Goal: Information Seeking & Learning: Learn about a topic

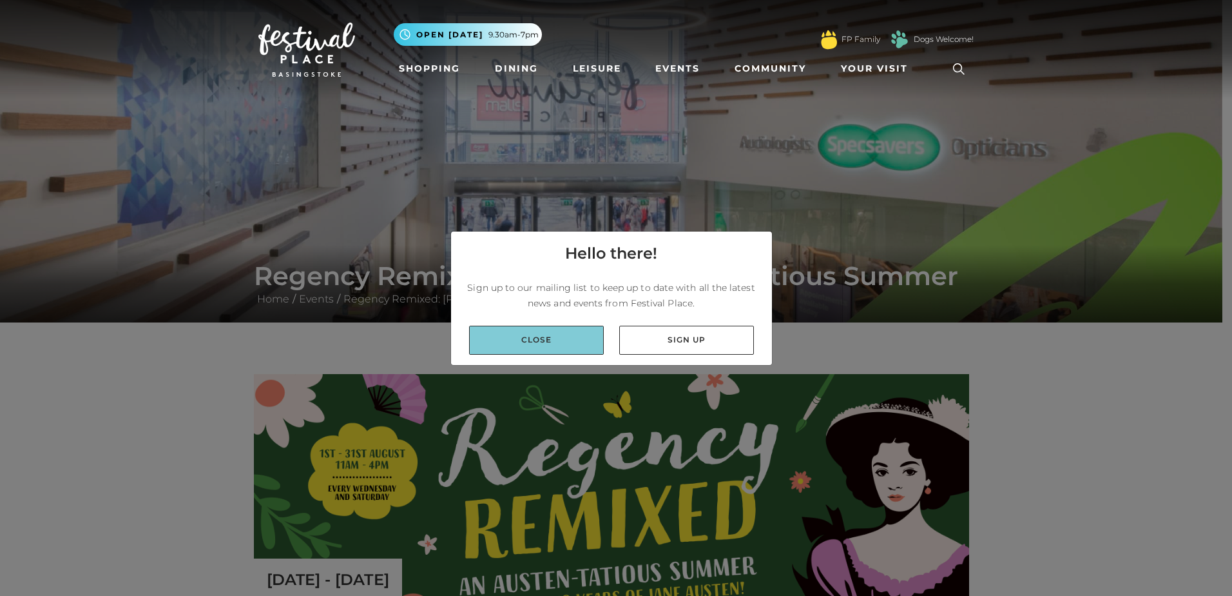
click at [557, 339] on link "Close" at bounding box center [536, 340] width 135 height 29
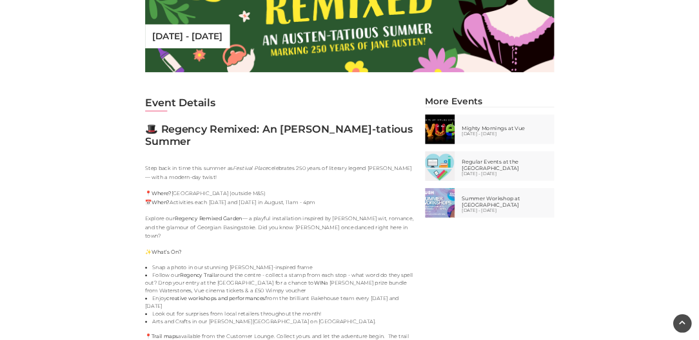
scroll to position [580, 0]
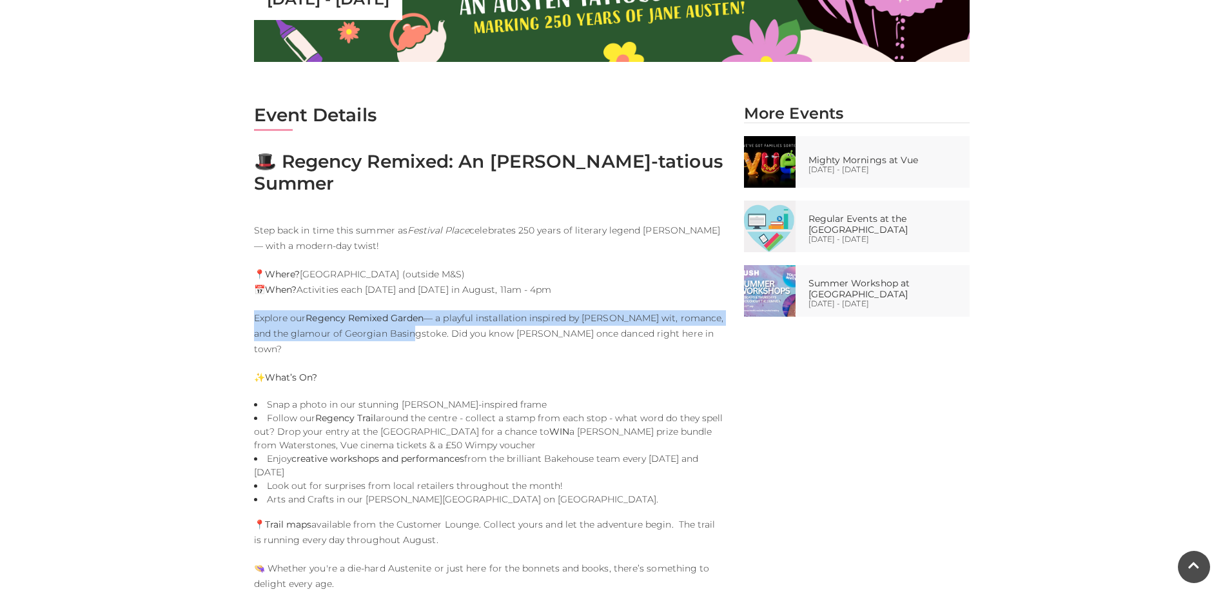
drag, startPoint x: 251, startPoint y: 298, endPoint x: 391, endPoint y: 313, distance: 141.2
click at [391, 313] on div "Event Details 🎩 Regency Remixed: An [PERSON_NAME]-tatious Summer Step back in t…" at bounding box center [489, 376] width 490 height 544
drag, startPoint x: 391, startPoint y: 313, endPoint x: 353, endPoint y: 311, distance: 38.1
click at [353, 311] on p "Explore our Regency Remixed Garden — a playful installation inspired by Austen’…" at bounding box center [489, 333] width 471 height 46
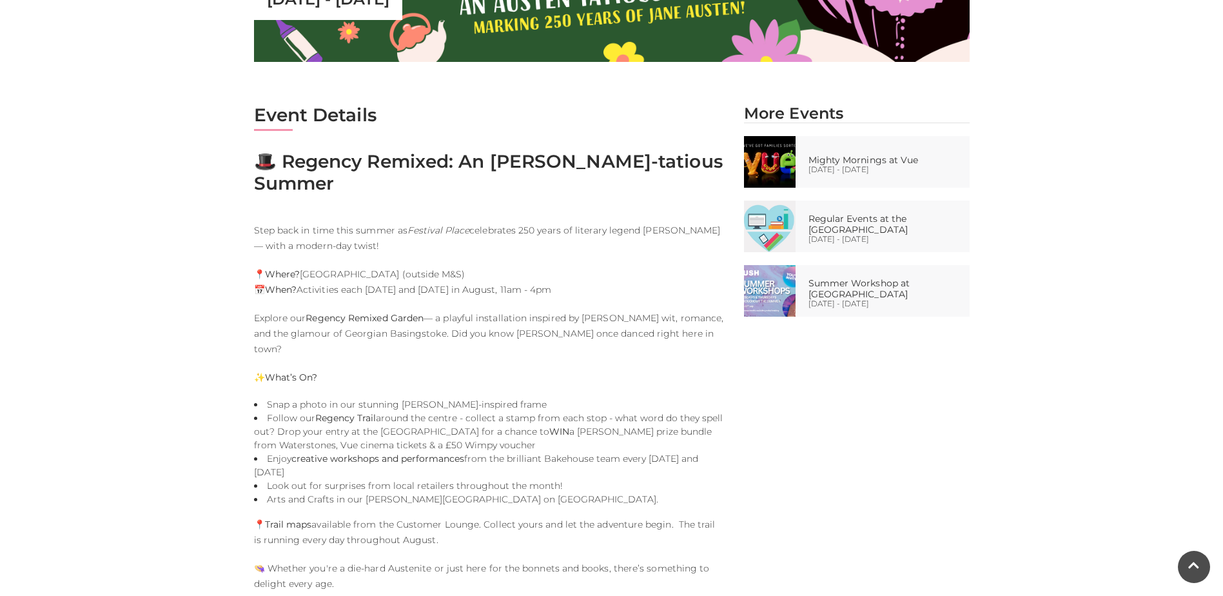
click at [354, 311] on p "Explore our Regency Remixed Garden — a playful installation inspired by Austen’…" at bounding box center [489, 333] width 471 height 46
drag, startPoint x: 354, startPoint y: 311, endPoint x: 356, endPoint y: 342, distance: 30.4
click at [356, 369] on p "✨ What’s On?" at bounding box center [489, 376] width 471 height 15
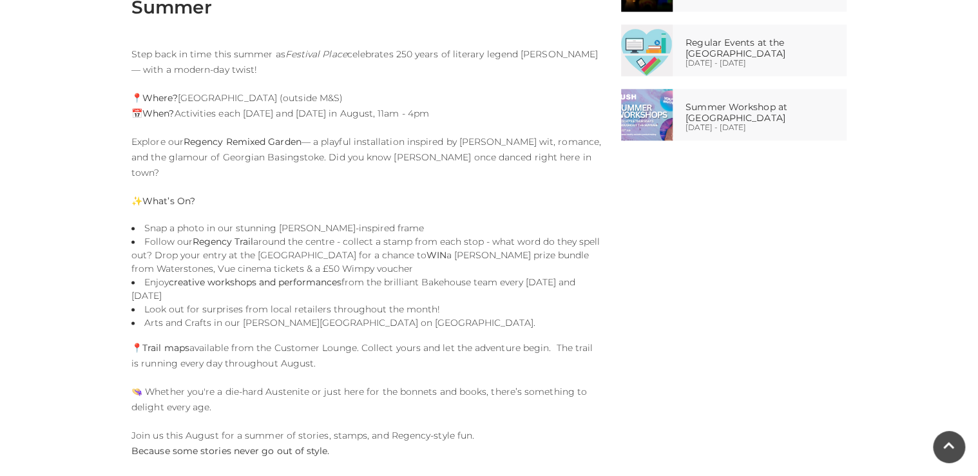
scroll to position [745, 0]
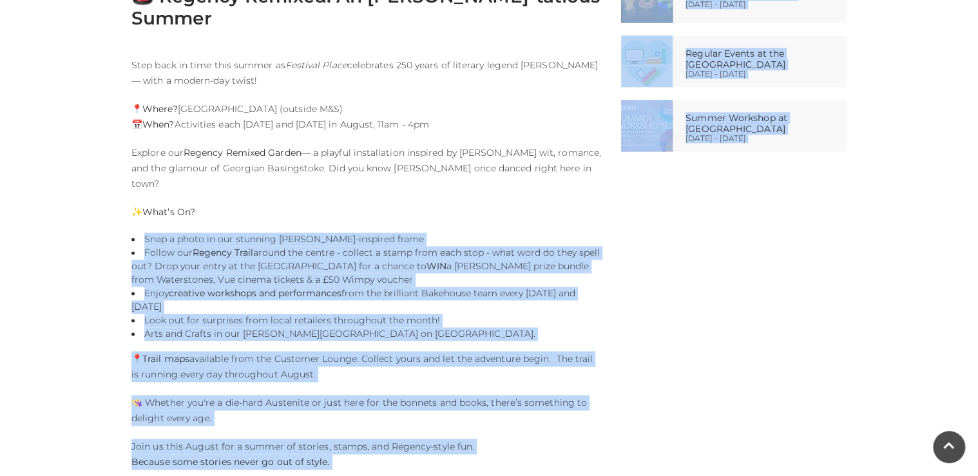
drag, startPoint x: 122, startPoint y: 199, endPoint x: 446, endPoint y: 454, distance: 412.6
click at [446, 454] on body "Skip to Navigation Skip to Content Toggle navigation .st5{fill:none;stroke:#FFF…" at bounding box center [489, 50] width 978 height 1590
click at [237, 395] on p "👒 Whether you're a die-hard Austenite or just here for the bonnets and books, t…" at bounding box center [366, 410] width 471 height 31
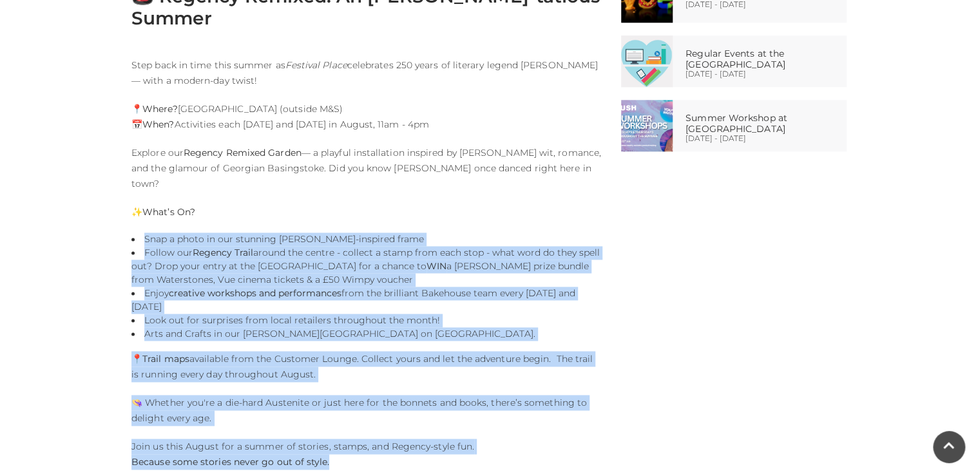
drag, startPoint x: 109, startPoint y: 204, endPoint x: 414, endPoint y: 423, distance: 375.5
click at [317, 395] on p "👒 Whether you're a die-hard Austenite or just here for the bonnets and books, t…" at bounding box center [366, 410] width 471 height 31
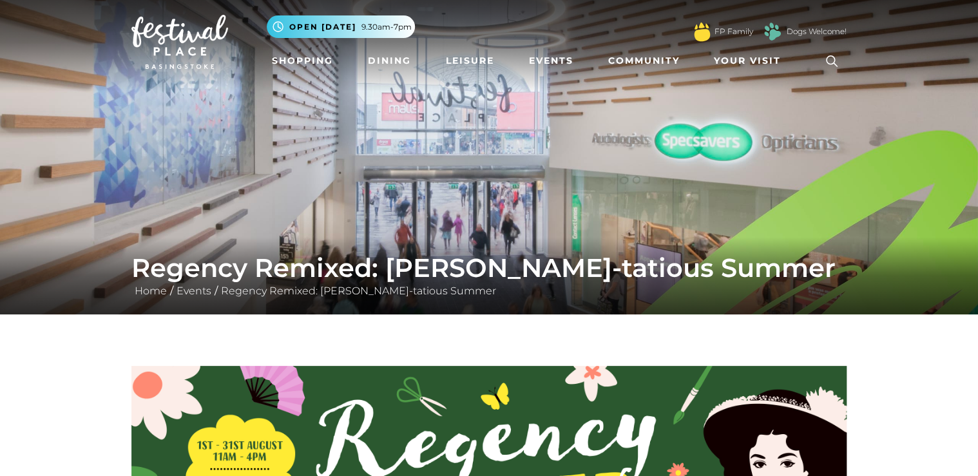
scroll to position [0, 0]
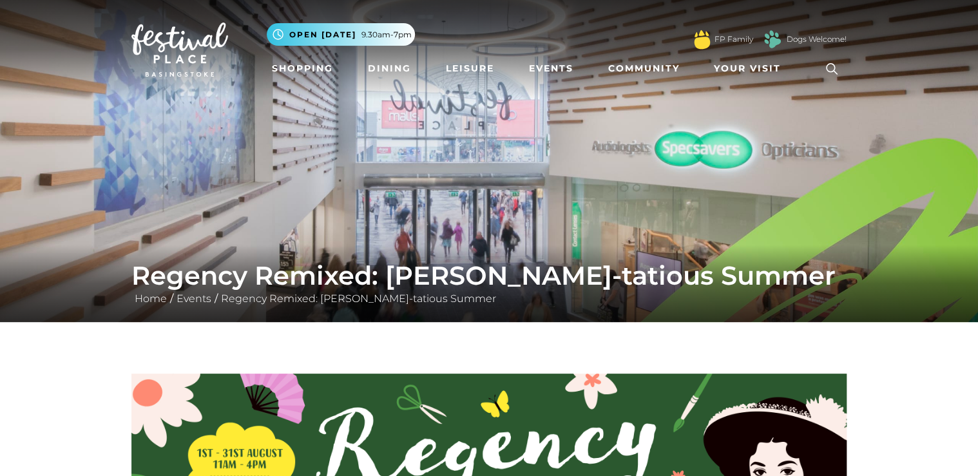
click at [171, 46] on img at bounding box center [179, 50] width 97 height 54
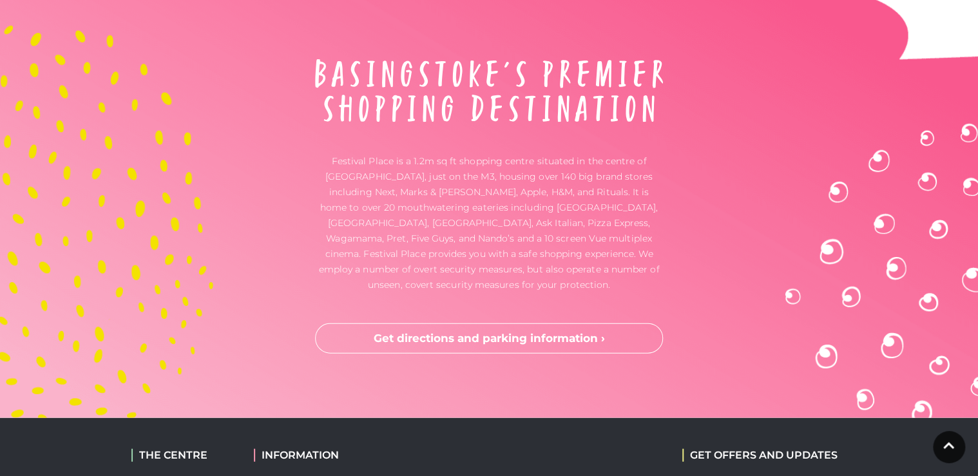
scroll to position [3970, 0]
